Goal: Find specific page/section: Find specific page/section

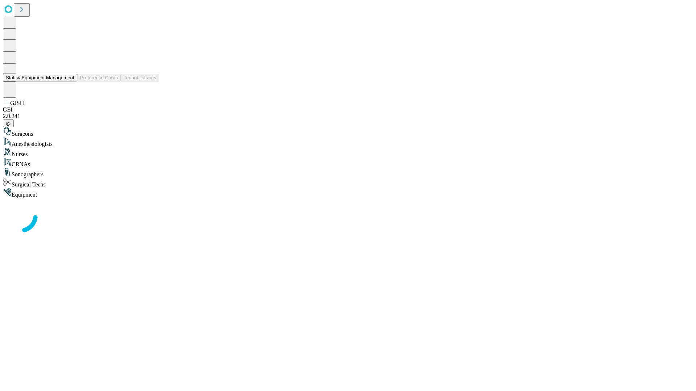
click at [69, 82] on button "Staff & Equipment Management" at bounding box center [40, 78] width 74 height 8
